Goal: Transaction & Acquisition: Obtain resource

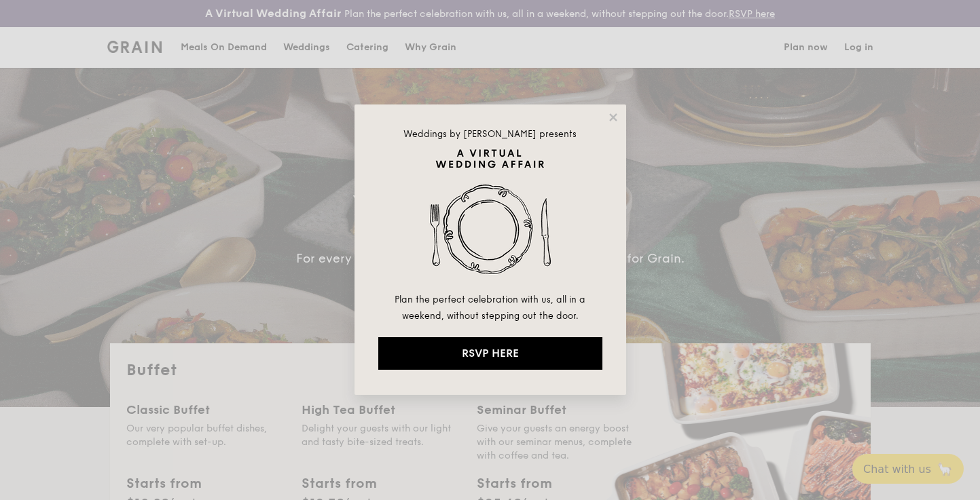
select select
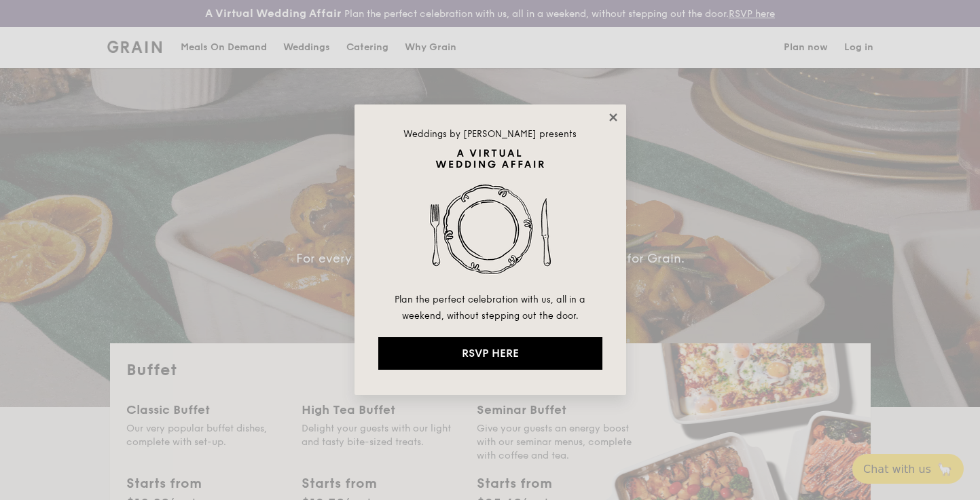
click at [610, 118] on icon at bounding box center [612, 116] width 7 height 7
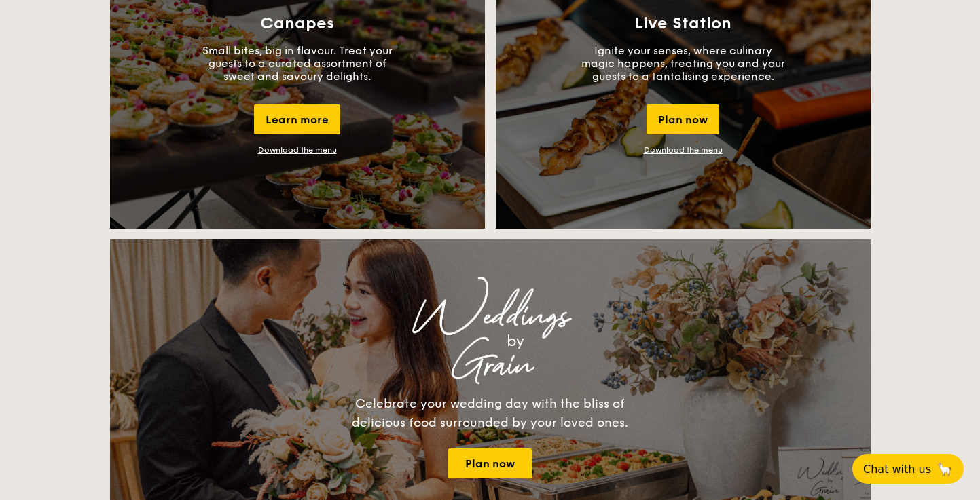
scroll to position [1304, 0]
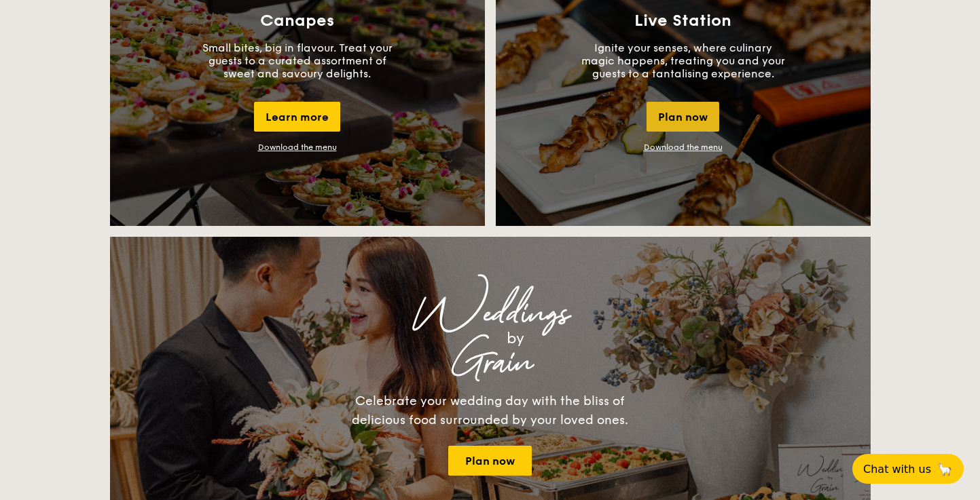
click at [691, 119] on div "Plan now" at bounding box center [682, 117] width 73 height 30
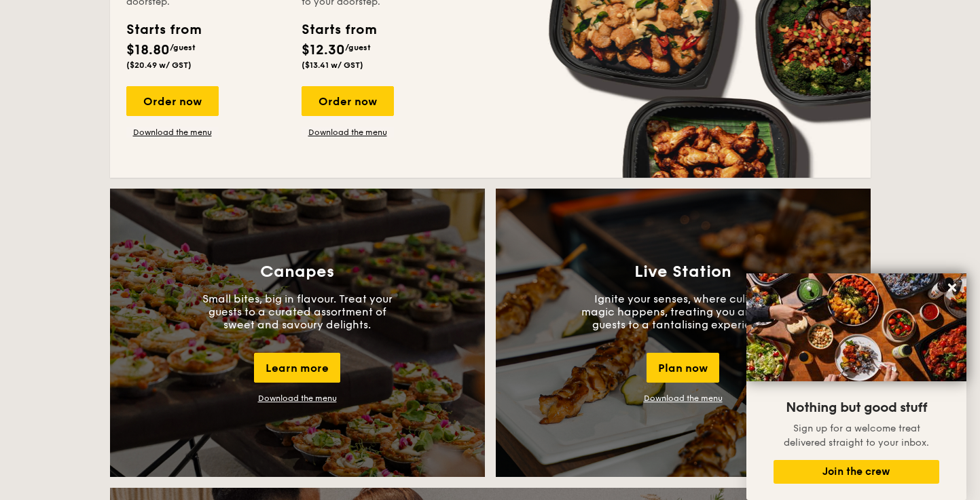
scroll to position [1067, 0]
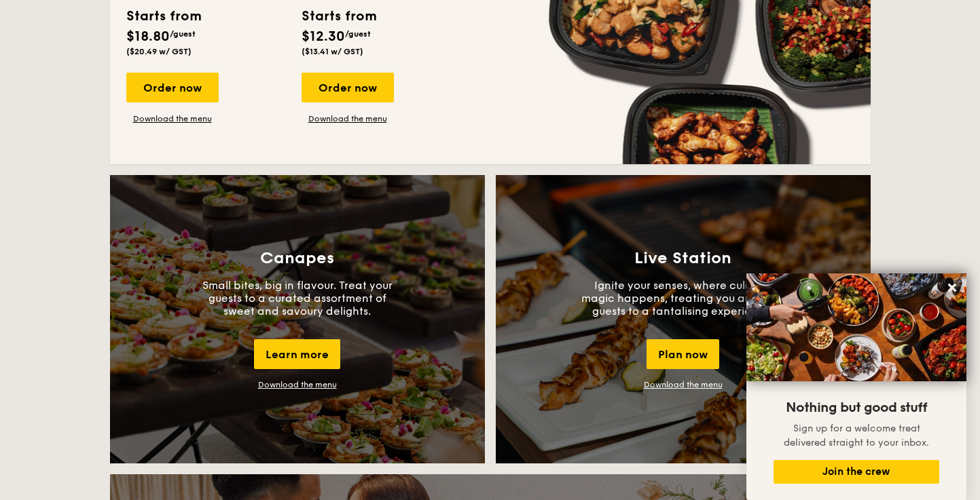
click at [659, 386] on link "Download the menu" at bounding box center [683, 385] width 79 height 10
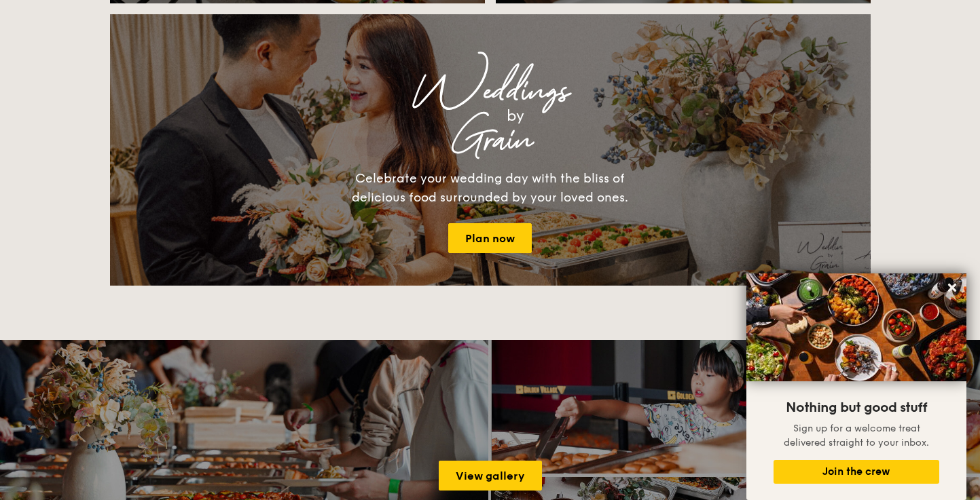
scroll to position [1509, 0]
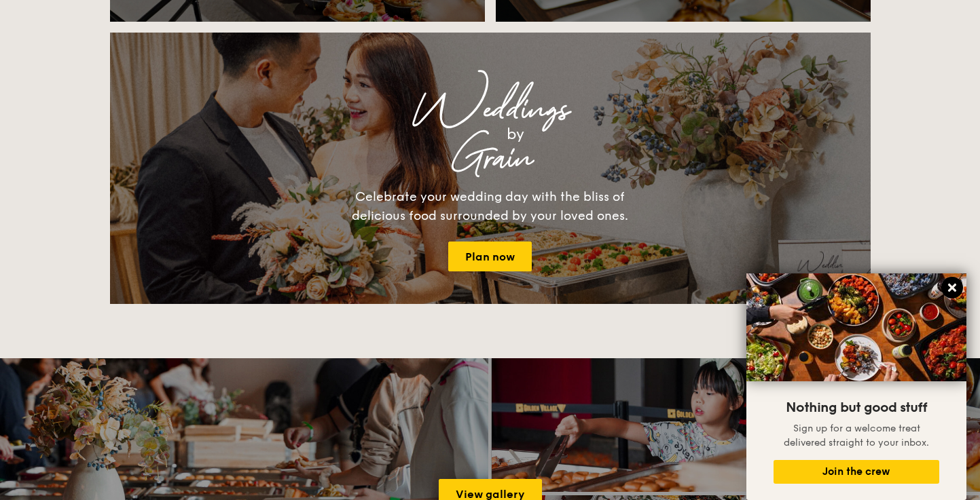
click at [955, 284] on icon at bounding box center [952, 288] width 8 height 8
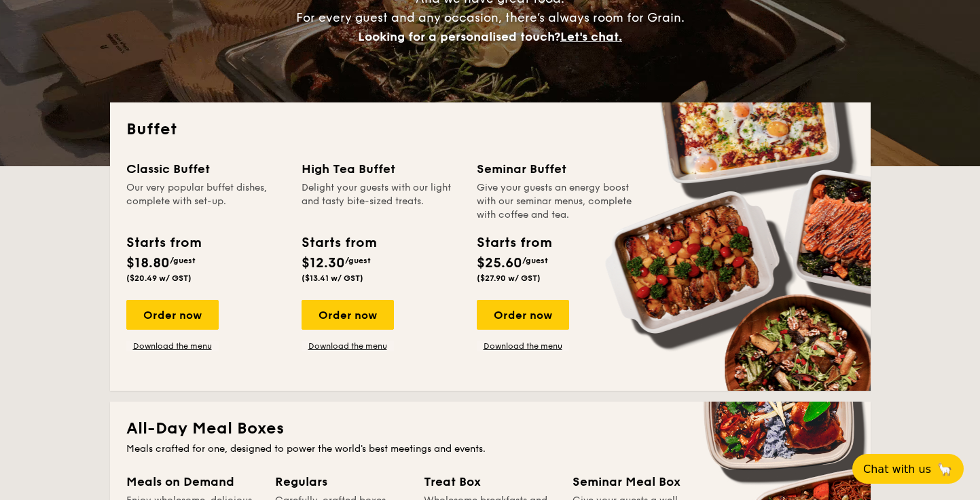
scroll to position [227, 0]
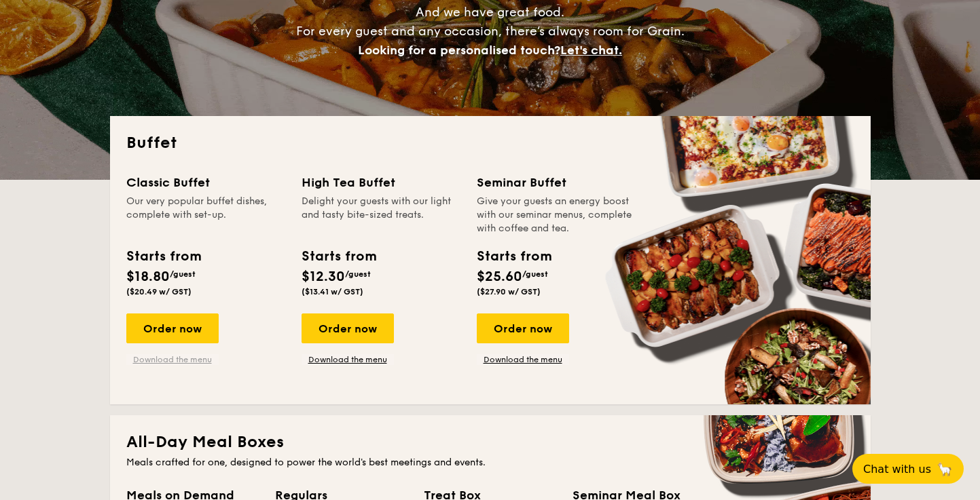
click at [198, 357] on link "Download the menu" at bounding box center [172, 359] width 92 height 11
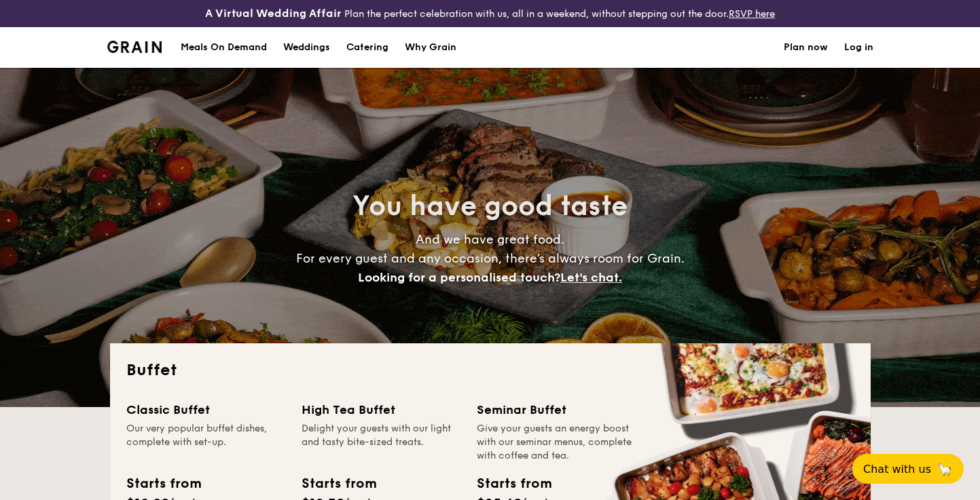
select select
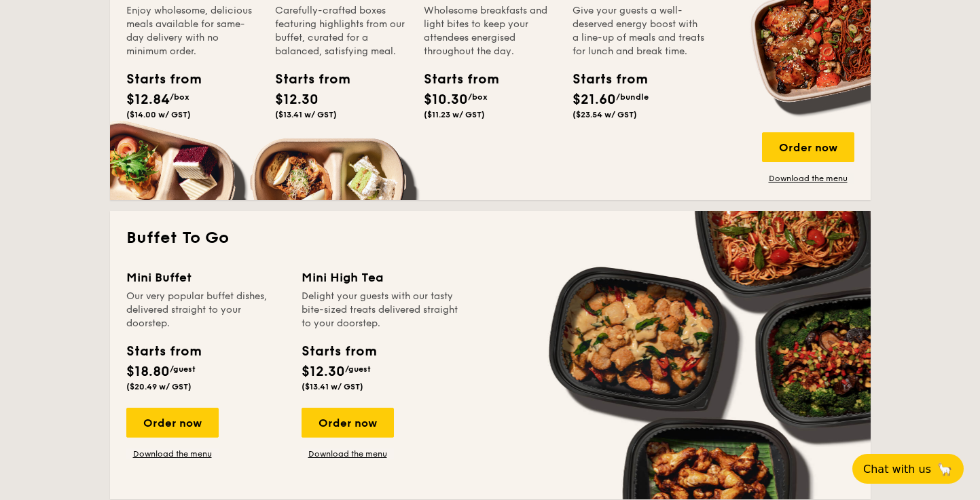
scroll to position [733, 0]
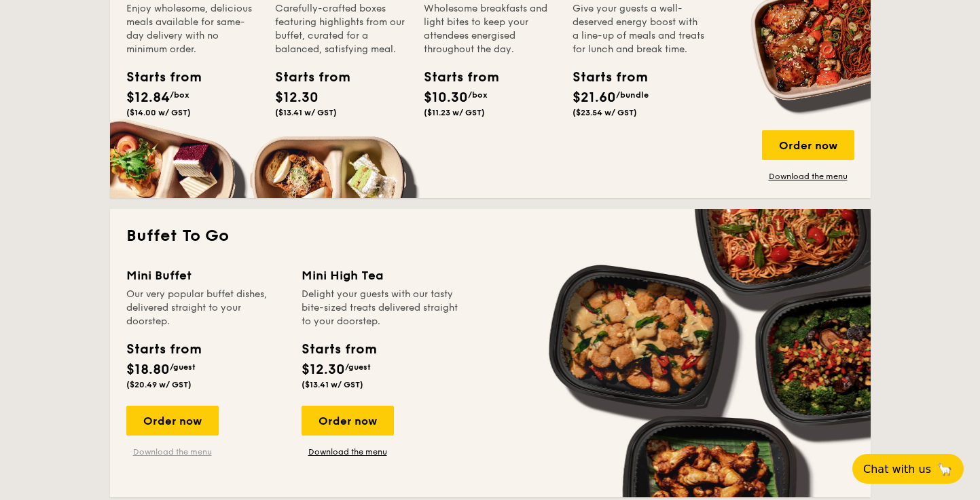
click at [187, 452] on link "Download the menu" at bounding box center [172, 452] width 92 height 11
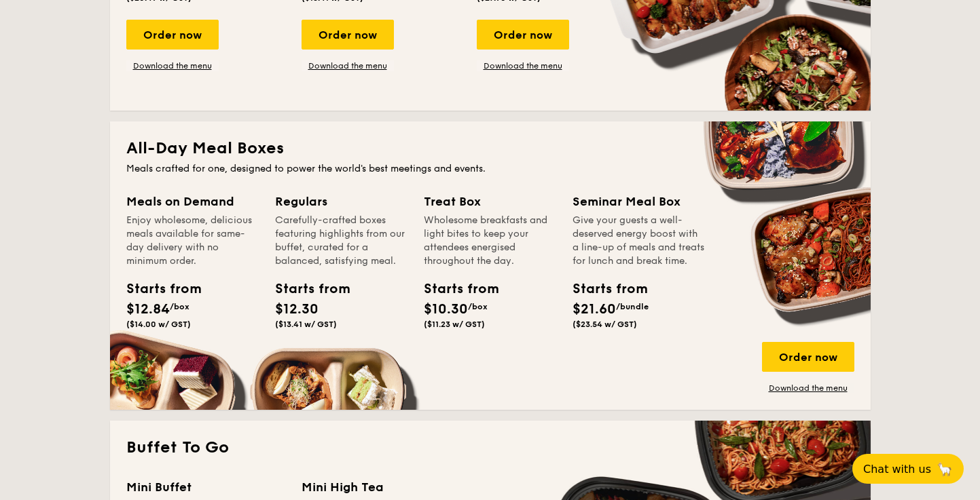
scroll to position [329, 0]
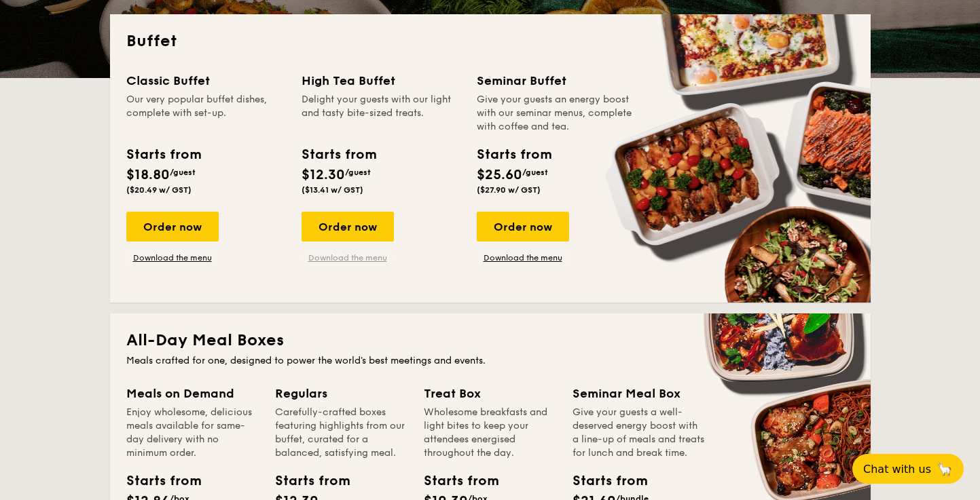
click at [333, 254] on link "Download the menu" at bounding box center [348, 258] width 92 height 11
click at [196, 257] on link "Download the menu" at bounding box center [172, 258] width 92 height 11
